Goal: Task Accomplishment & Management: Use online tool/utility

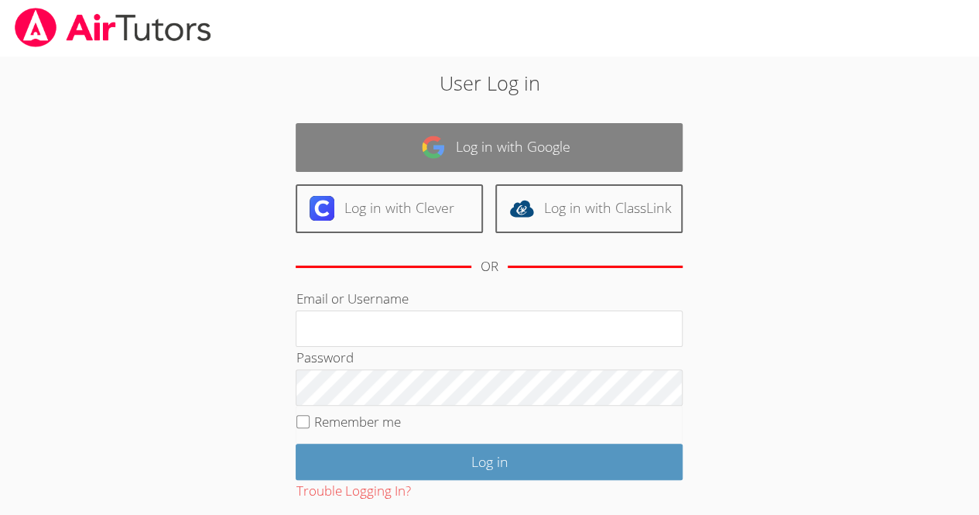
click at [379, 145] on link "Log in with Google" at bounding box center [489, 147] width 387 height 49
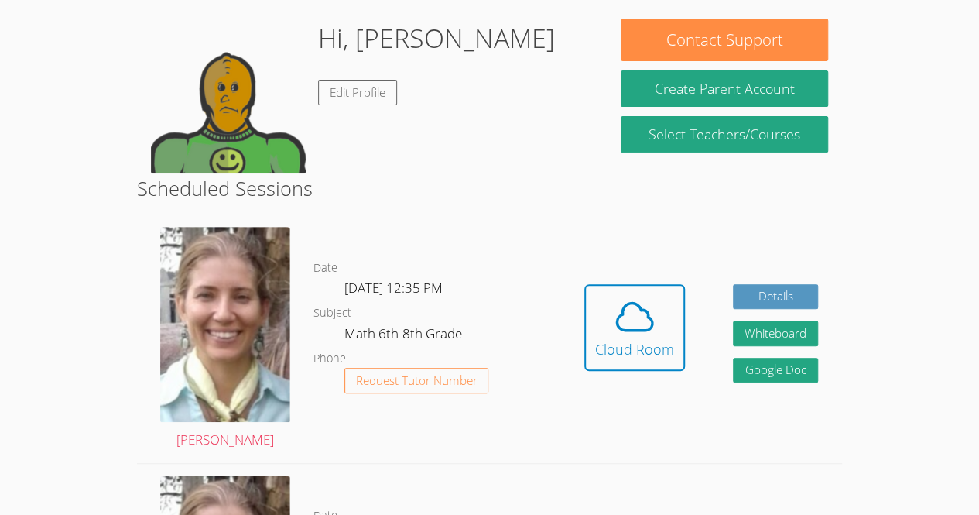
scroll to position [344, 0]
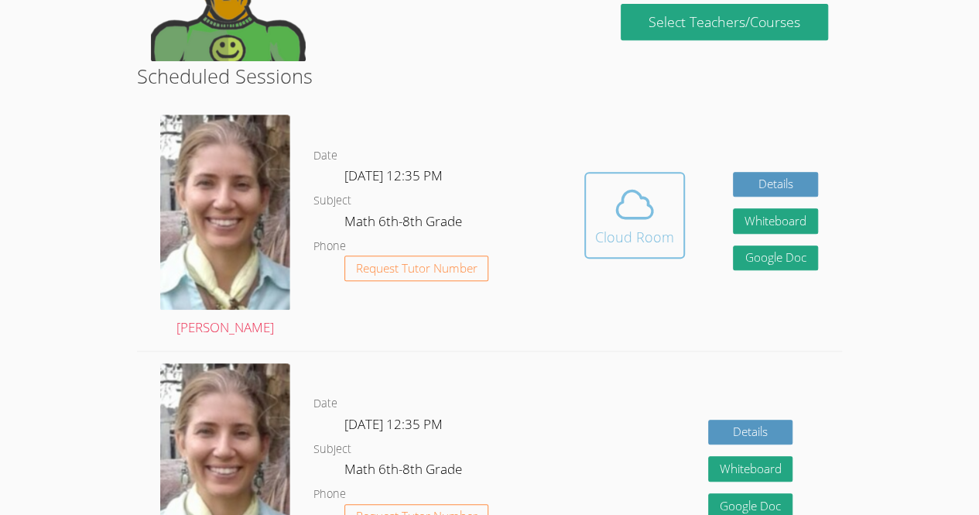
click at [660, 195] on span at bounding box center [634, 204] width 79 height 43
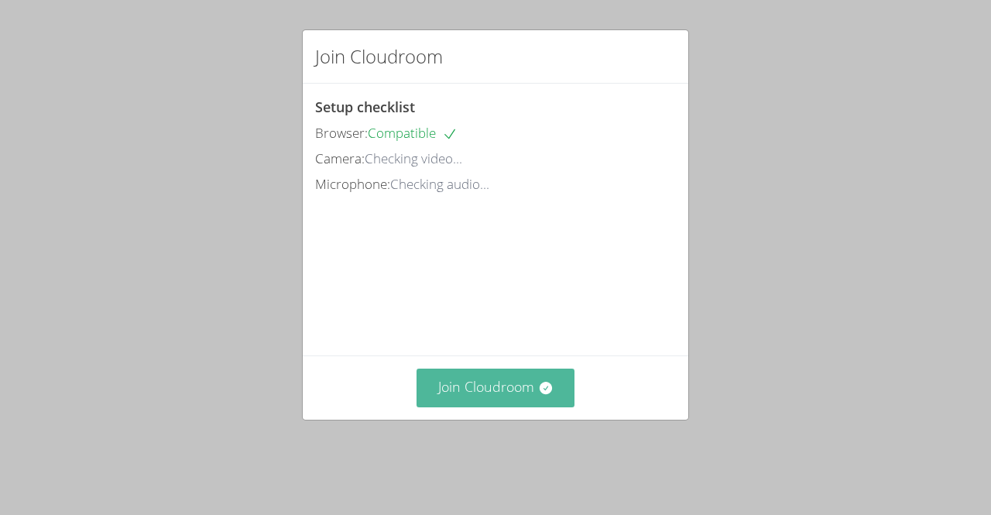
click at [474, 398] on button "Join Cloudroom" at bounding box center [495, 387] width 159 height 38
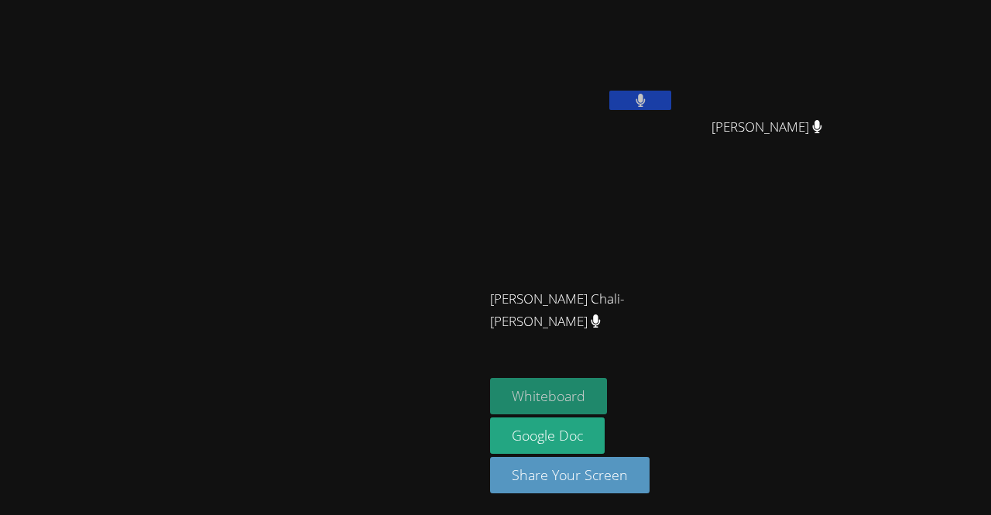
click at [607, 397] on button "Whiteboard" at bounding box center [548, 396] width 117 height 36
click at [358, 182] on video at bounding box center [242, 227] width 232 height 266
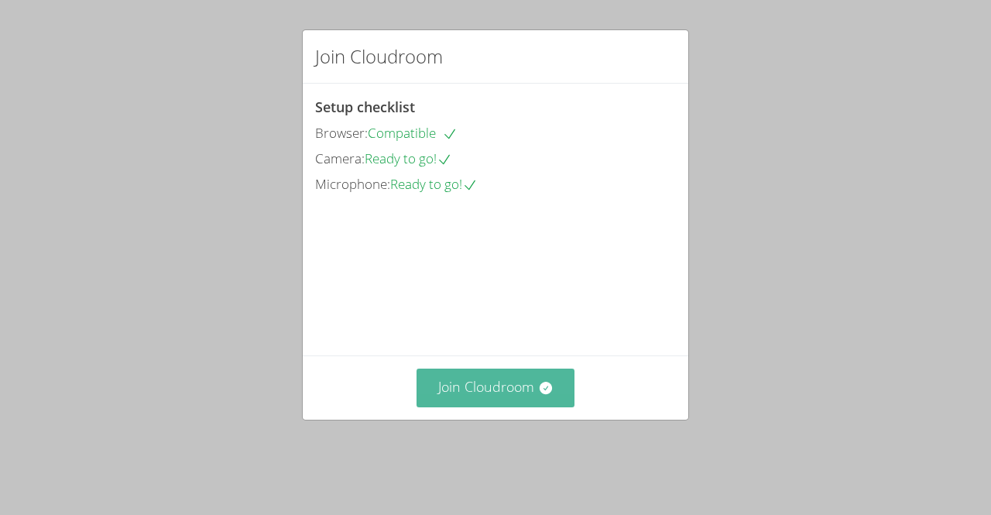
click at [519, 406] on button "Join Cloudroom" at bounding box center [495, 387] width 159 height 38
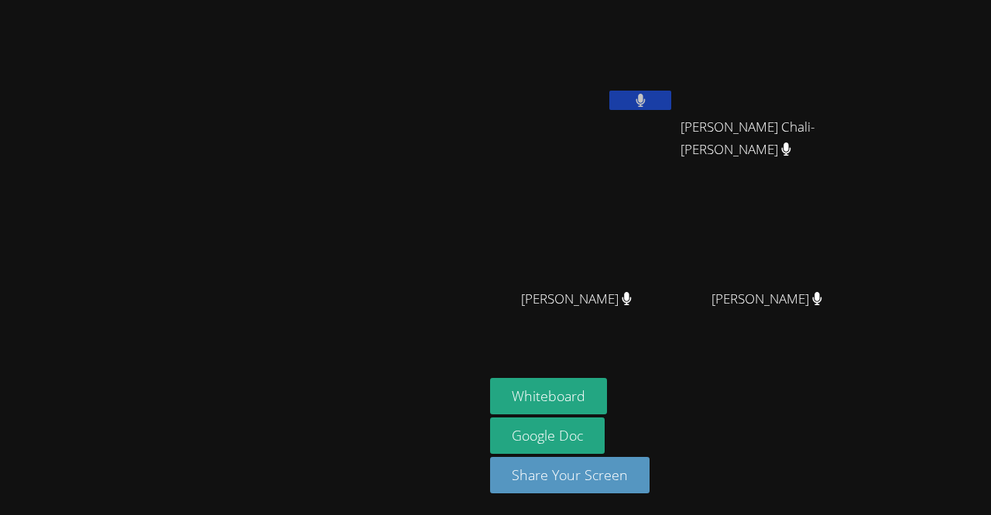
click at [358, 359] on video at bounding box center [242, 227] width 232 height 266
click at [871, 382] on aside "[PERSON_NAME] [PERSON_NAME] [PERSON_NAME] Chali-[PERSON_NAME] Chali-[PERSON_NAM…" at bounding box center [677, 257] width 387 height 515
click at [607, 403] on button "Whiteboard" at bounding box center [548, 396] width 117 height 36
click at [607, 402] on button "Whiteboard" at bounding box center [548, 396] width 117 height 36
click at [607, 408] on button "Whiteboard" at bounding box center [548, 396] width 117 height 36
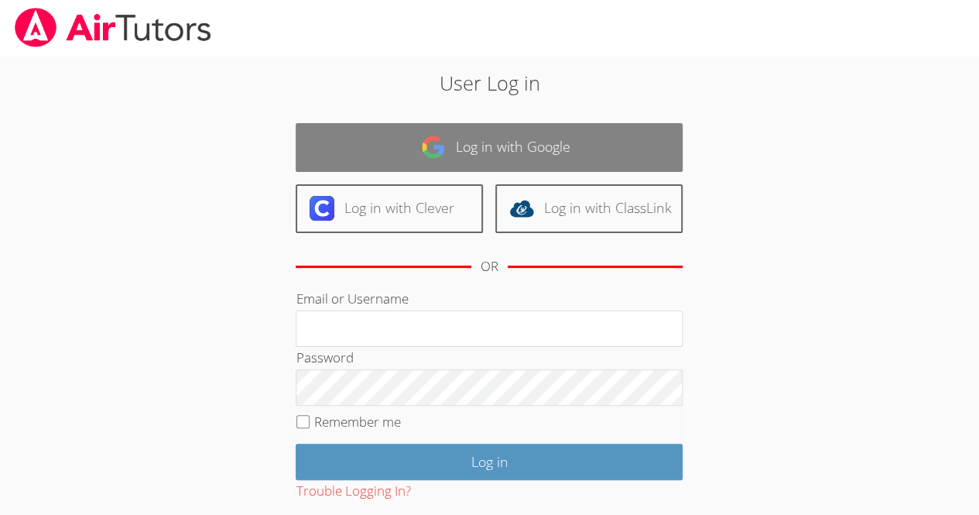
click at [354, 148] on link "Log in with Google" at bounding box center [489, 147] width 387 height 49
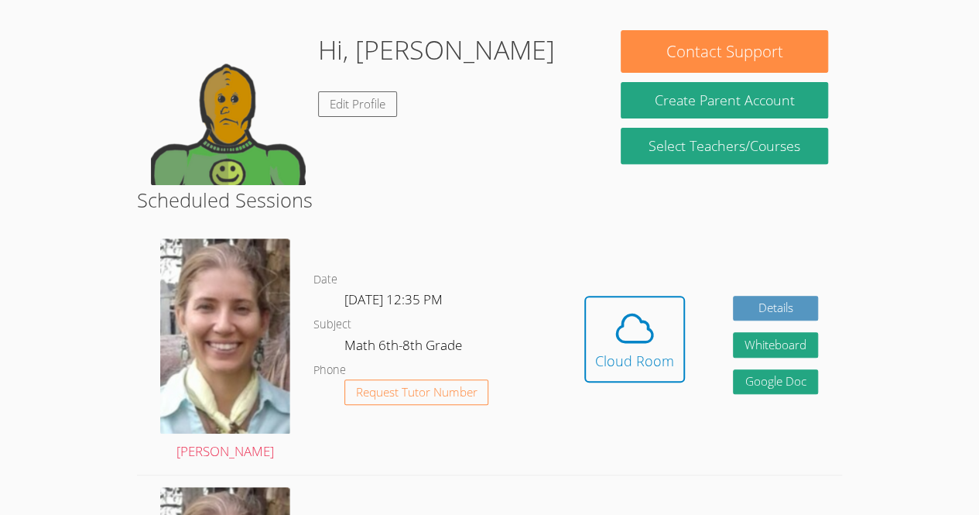
scroll to position [221, 0]
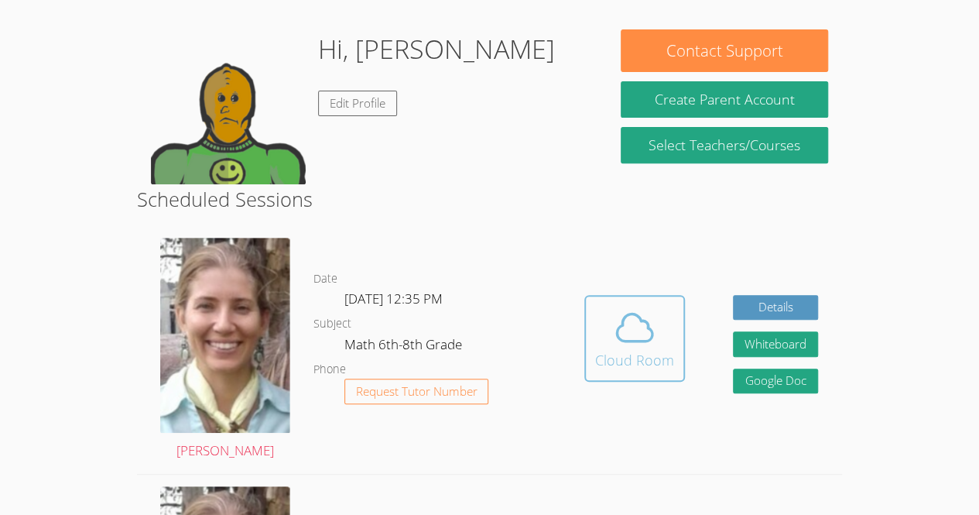
click at [642, 306] on icon at bounding box center [634, 327] width 43 height 43
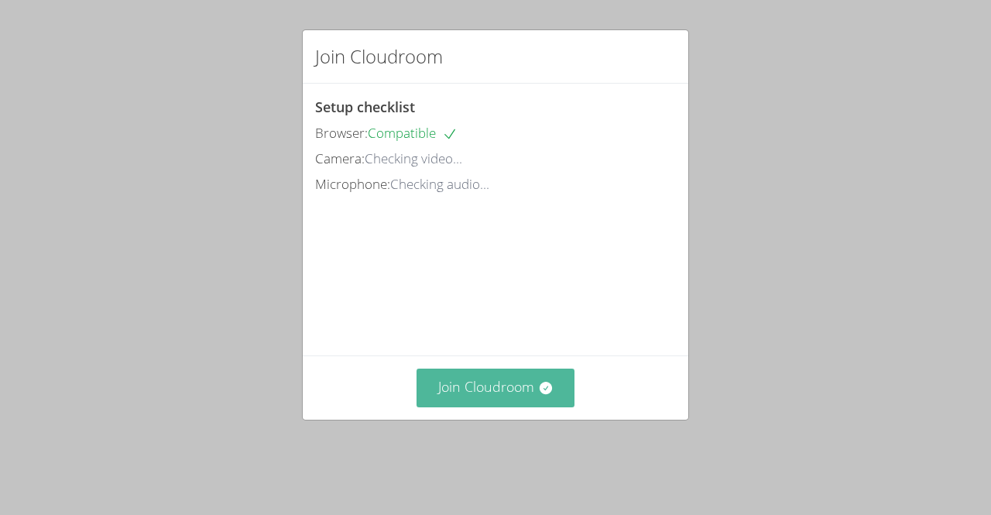
click at [530, 406] on button "Join Cloudroom" at bounding box center [495, 387] width 159 height 38
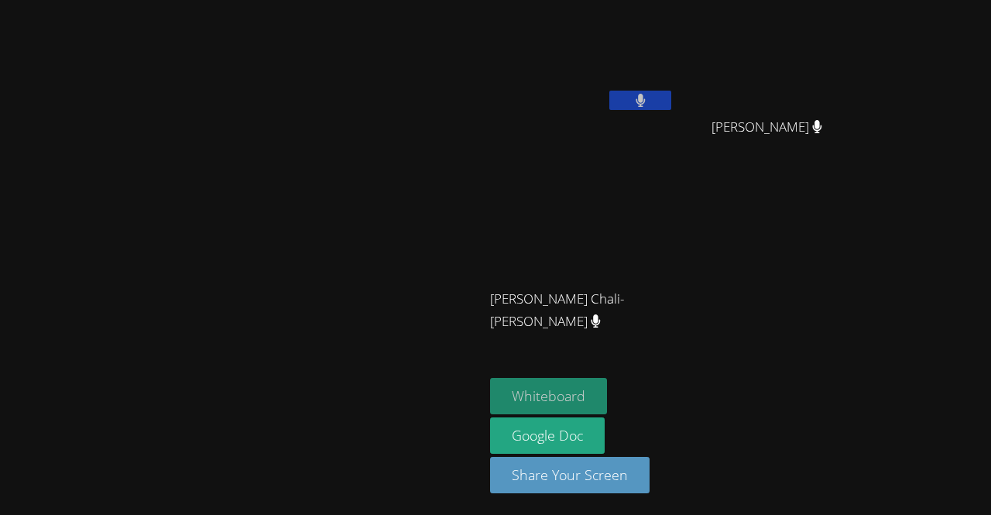
click at [607, 393] on button "Whiteboard" at bounding box center [548, 396] width 117 height 36
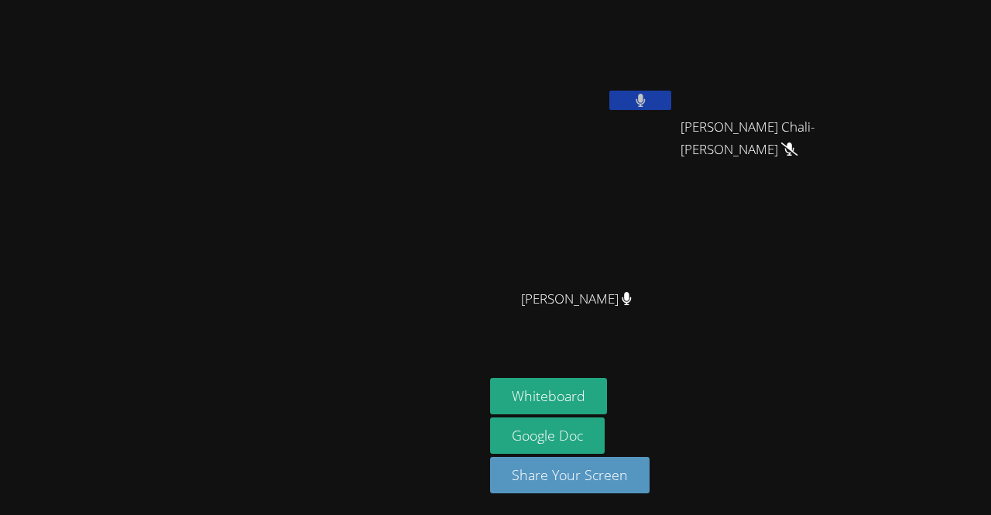
click at [674, 88] on video at bounding box center [582, 58] width 184 height 104
click at [671, 108] on button at bounding box center [640, 100] width 62 height 19
click at [671, 93] on button at bounding box center [640, 100] width 62 height 19
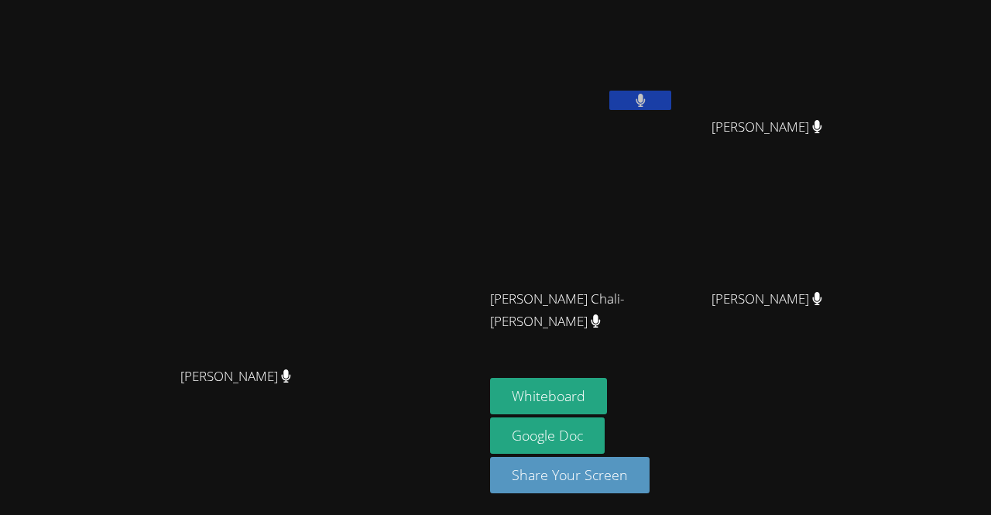
click at [337, 230] on video at bounding box center [242, 227] width 232 height 266
drag, startPoint x: 337, startPoint y: 230, endPoint x: 222, endPoint y: 150, distance: 140.2
click at [222, 150] on video at bounding box center [242, 227] width 232 height 266
